Goal: Check status

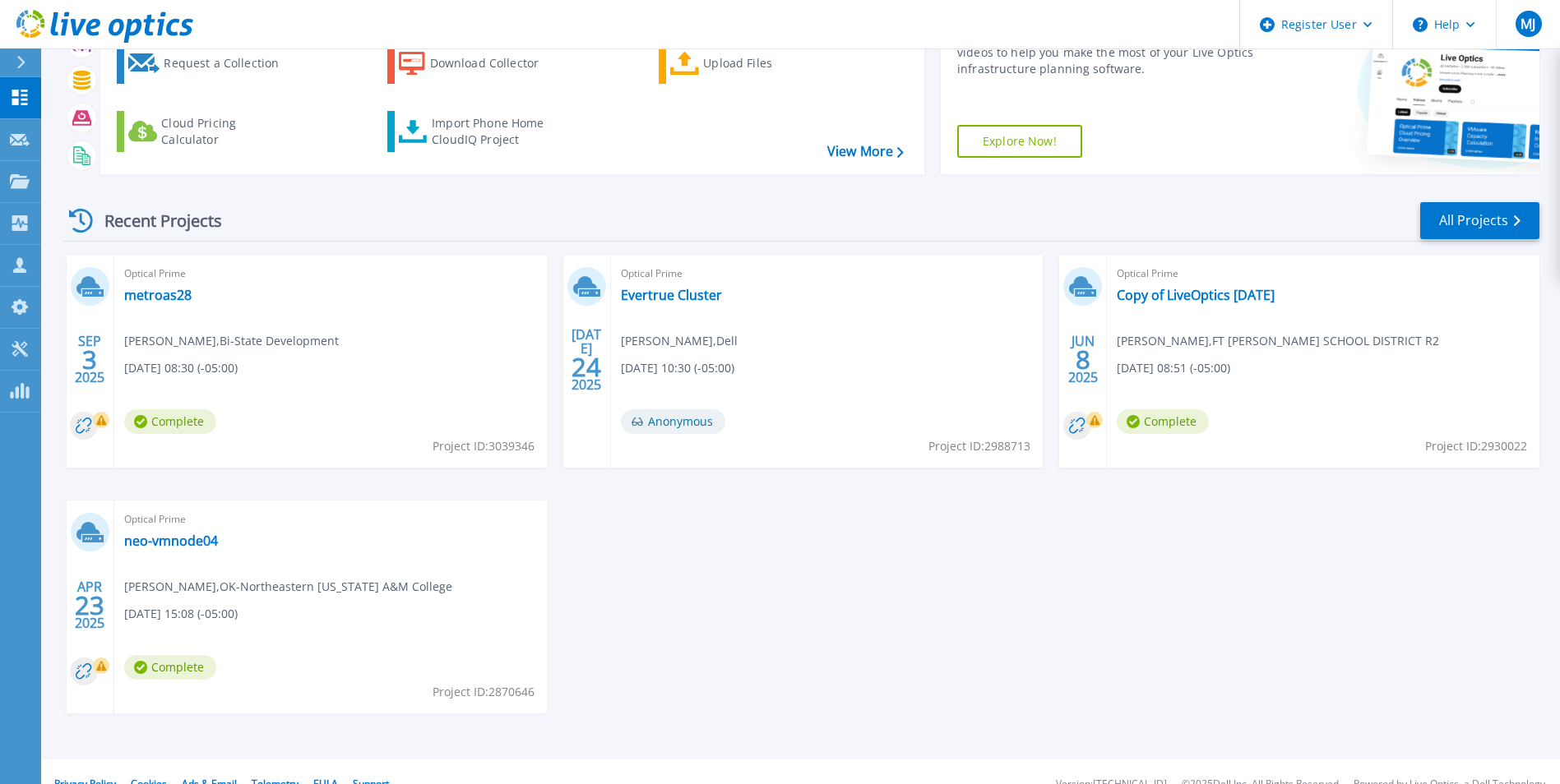
scroll to position [127, 0]
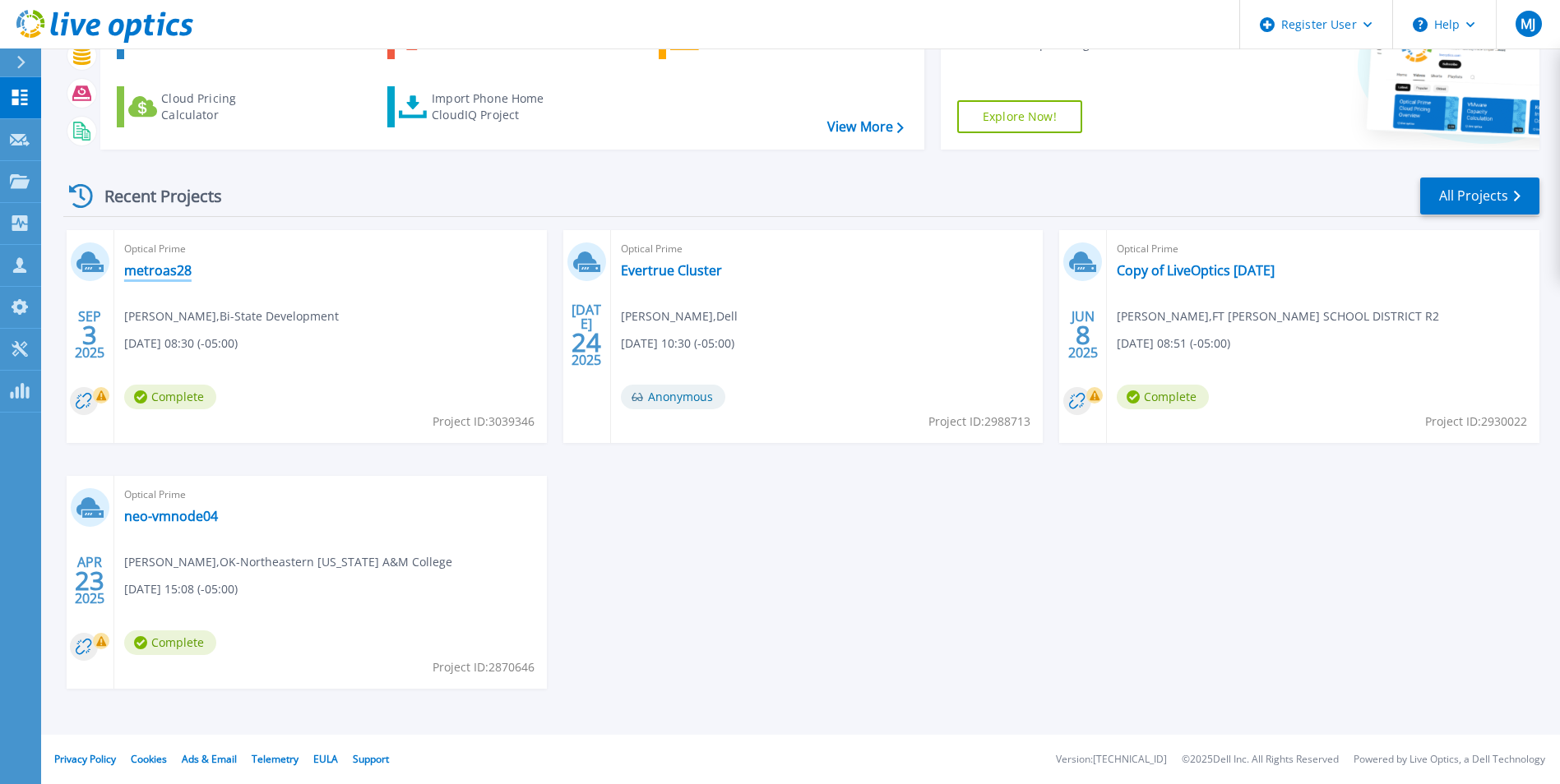
click at [164, 264] on link "metroas28" at bounding box center [158, 271] width 67 height 16
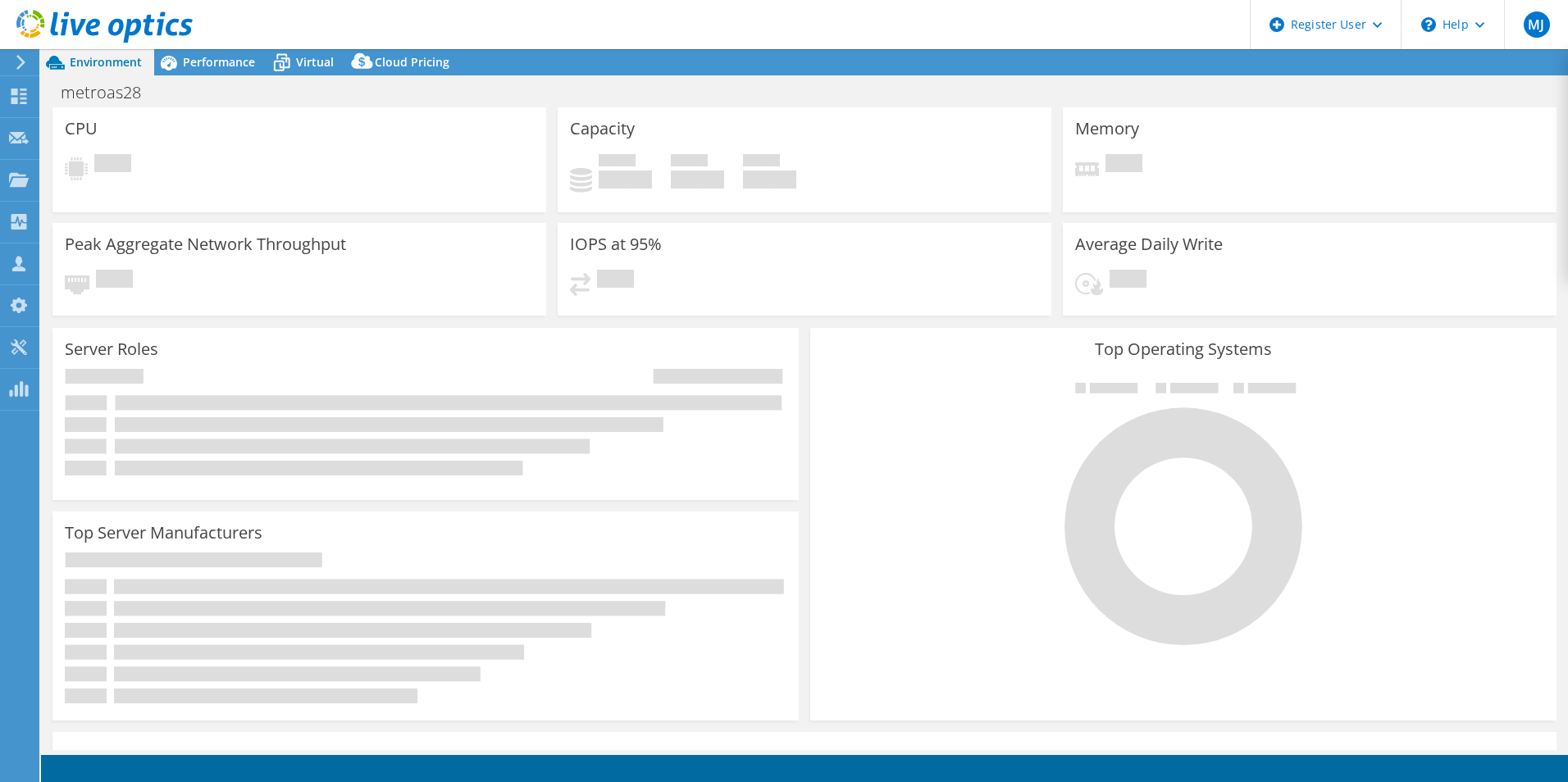
select select "USEast"
select select "USD"
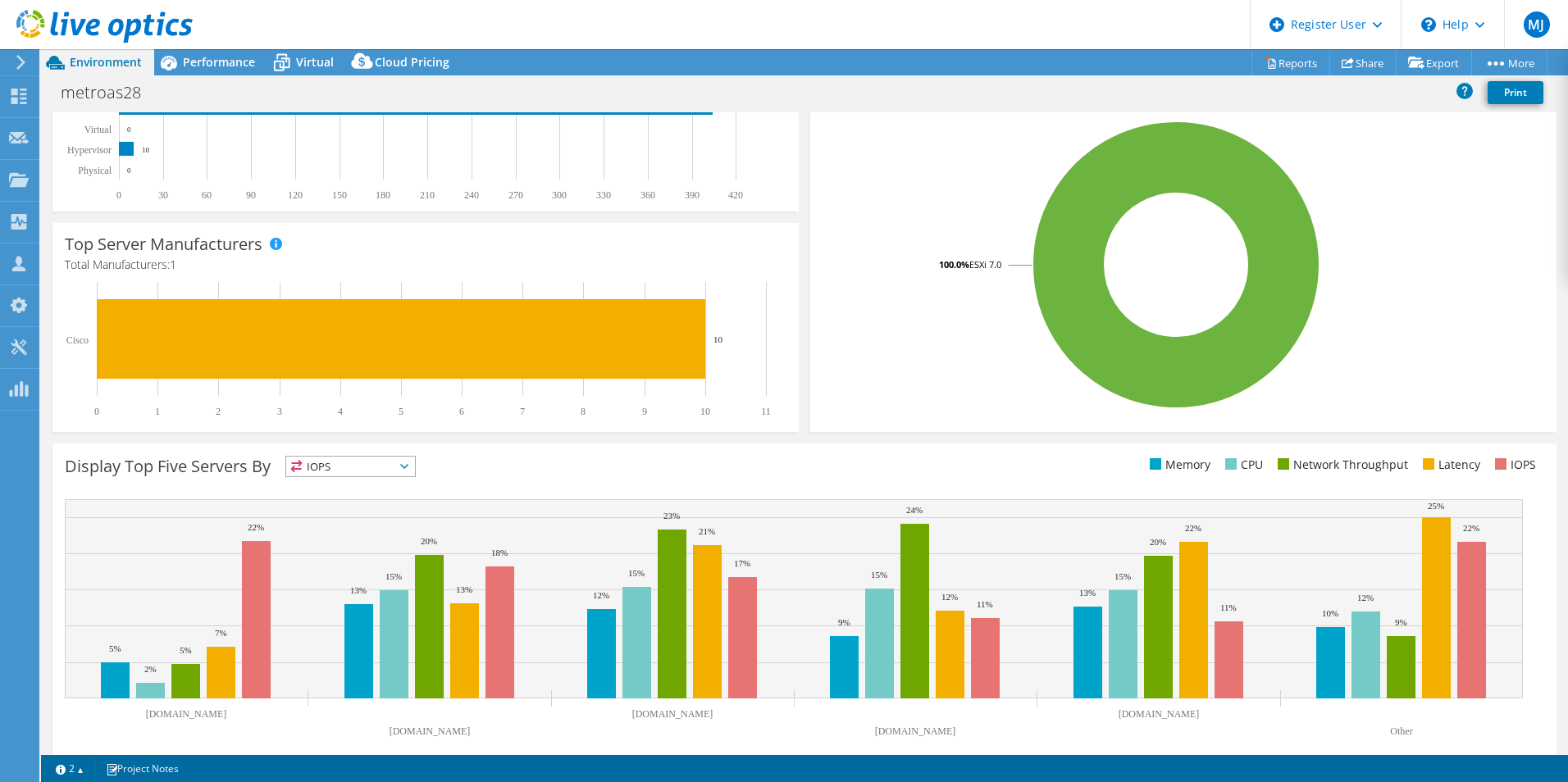
scroll to position [313, 0]
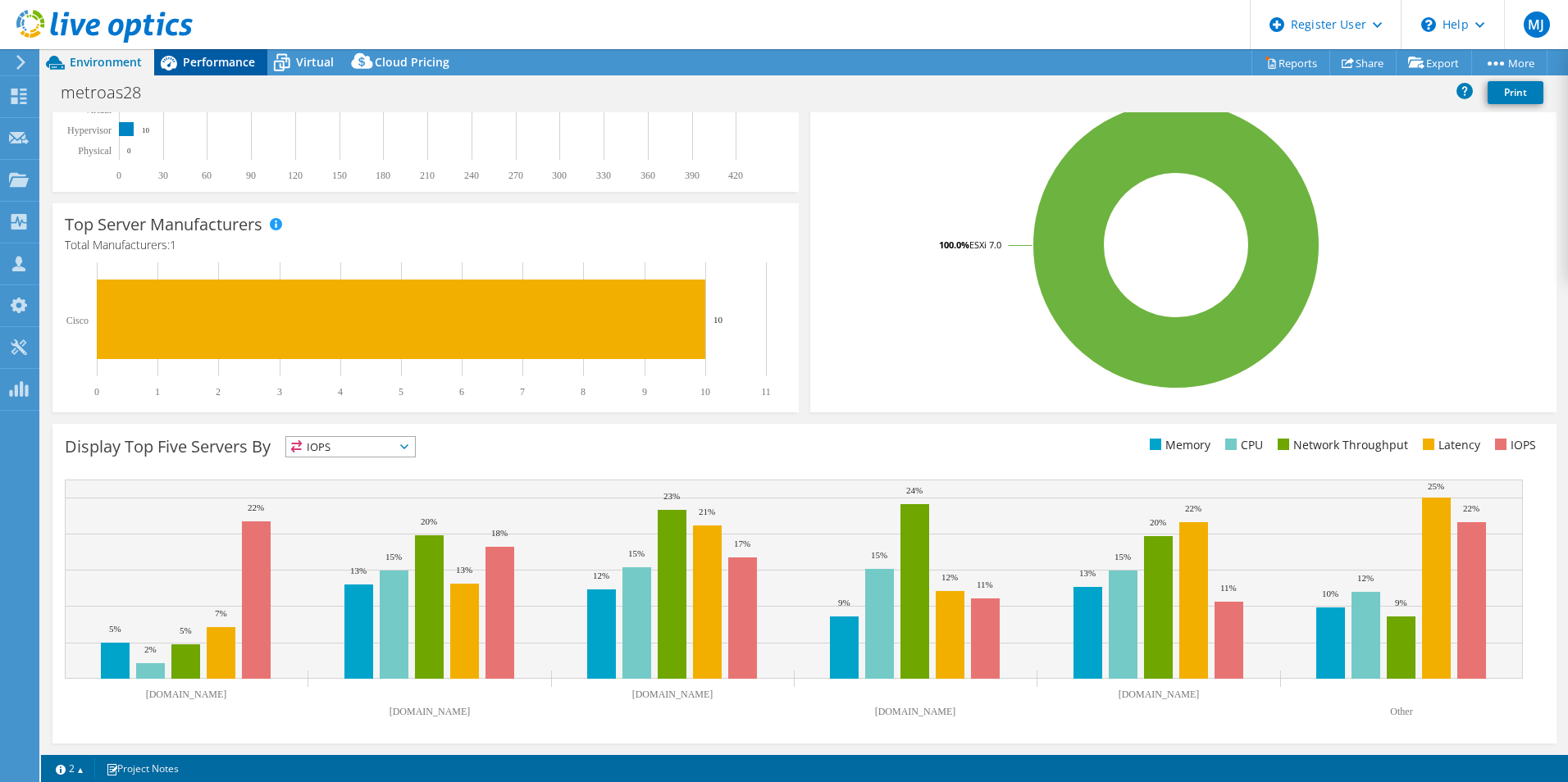
click at [200, 63] on span "Performance" at bounding box center [218, 62] width 72 height 15
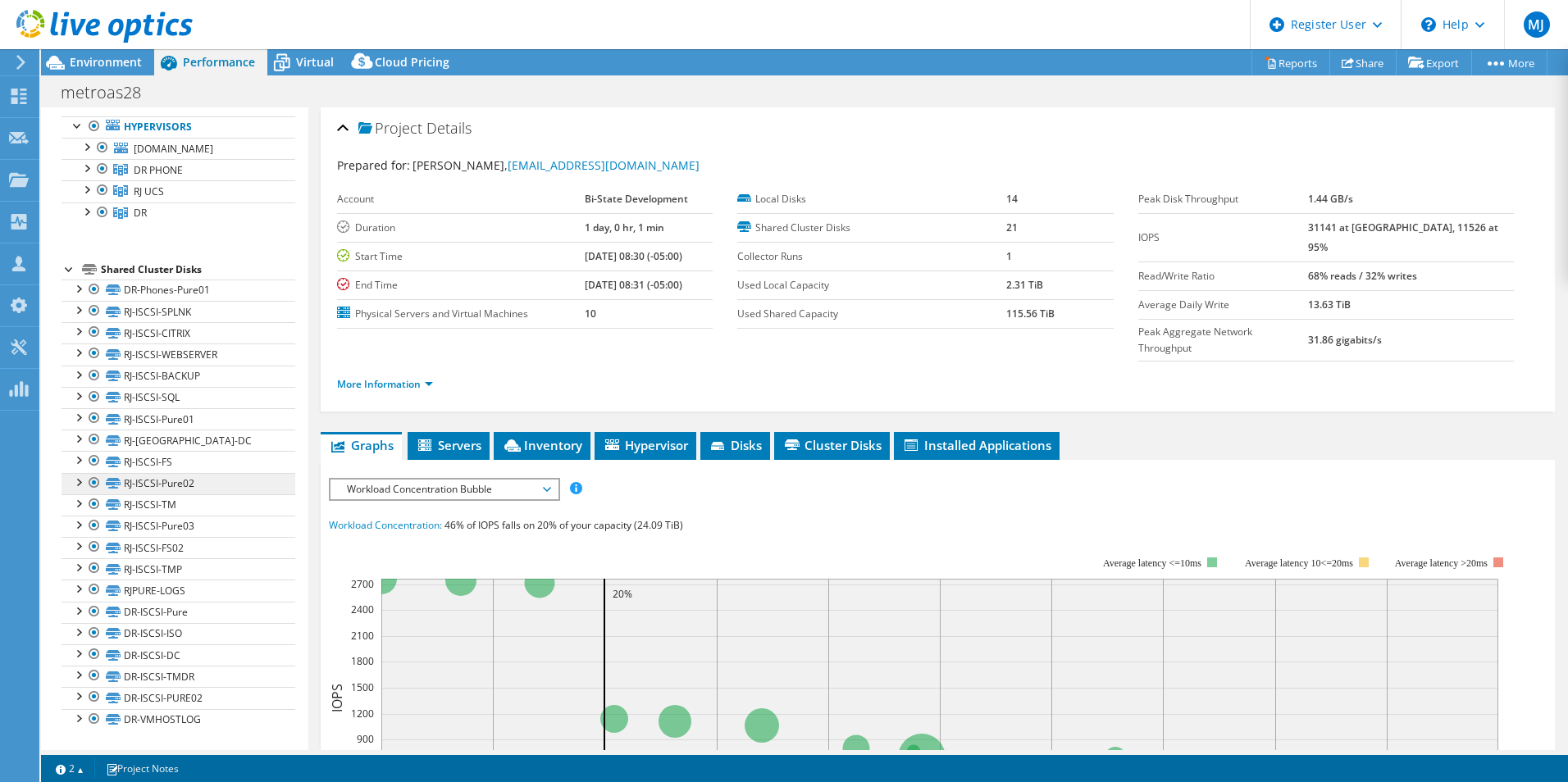
scroll to position [0, 0]
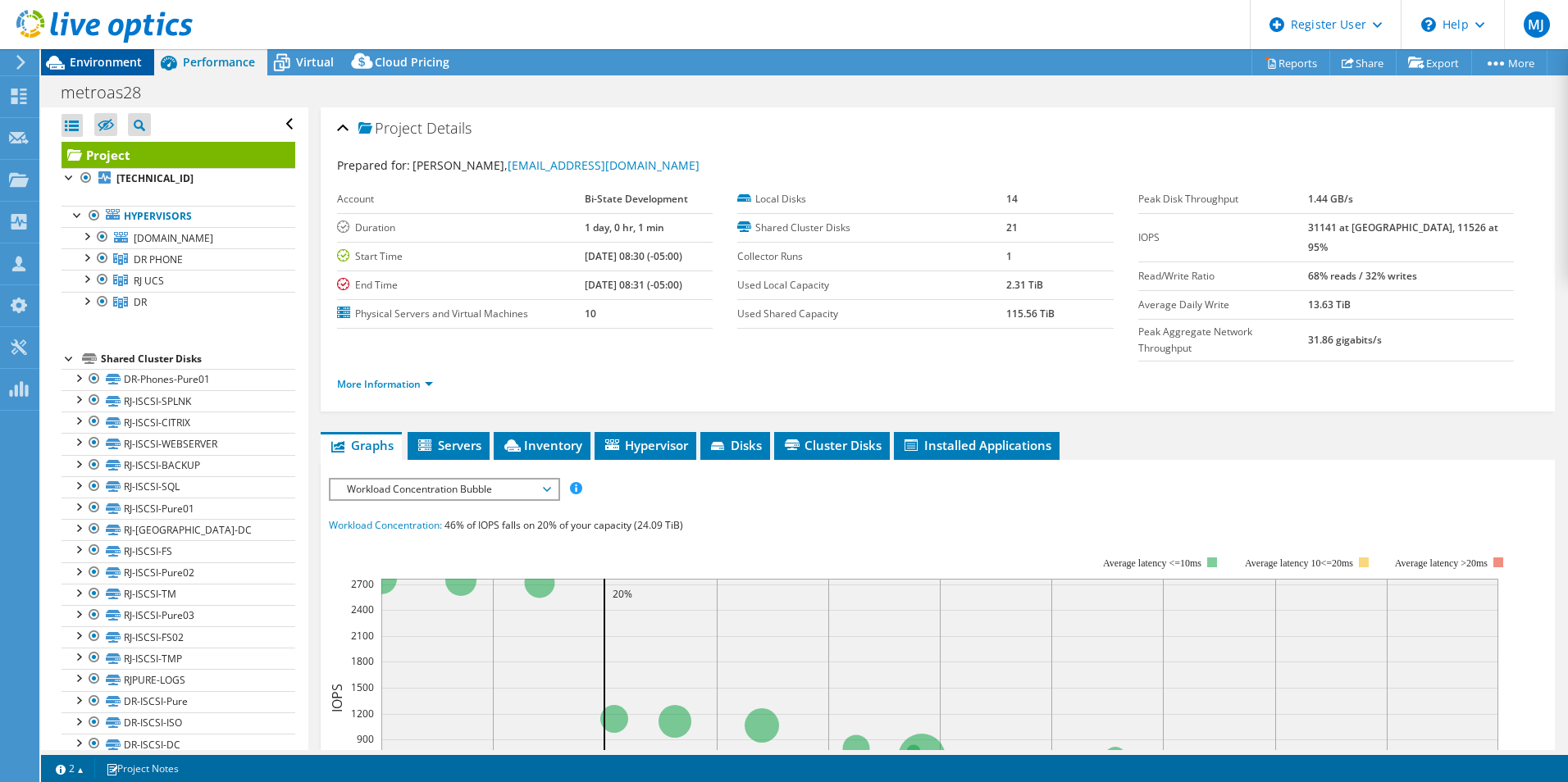
click at [68, 55] on icon at bounding box center [55, 63] width 29 height 29
